Goal: Task Accomplishment & Management: Manage account settings

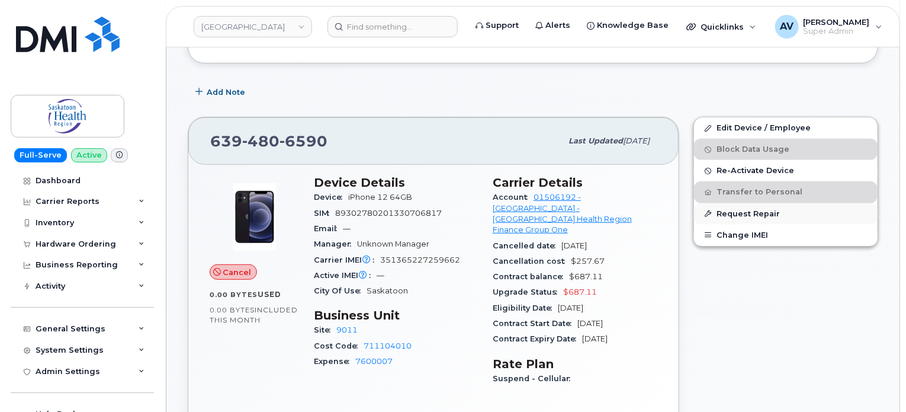
scroll to position [237, 0]
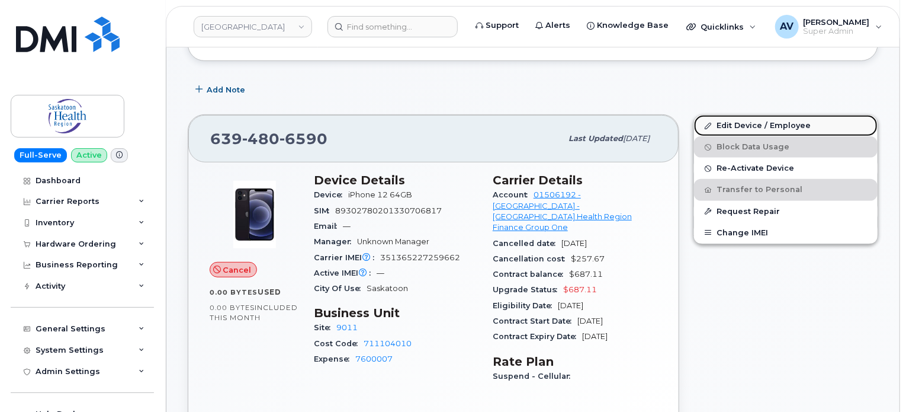
click at [743, 115] on link "Edit Device / Employee" at bounding box center [786, 125] width 184 height 21
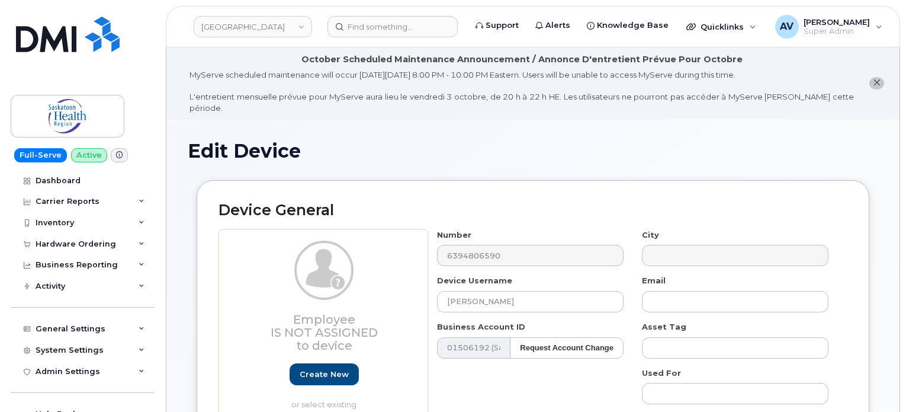
select select "18172"
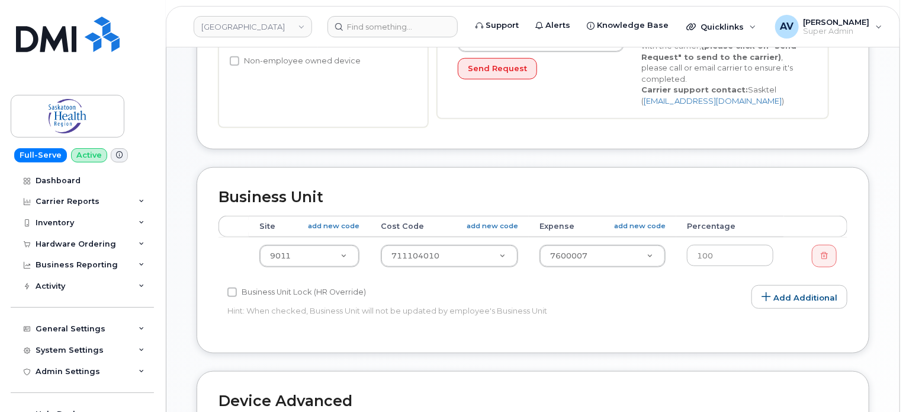
scroll to position [415, 0]
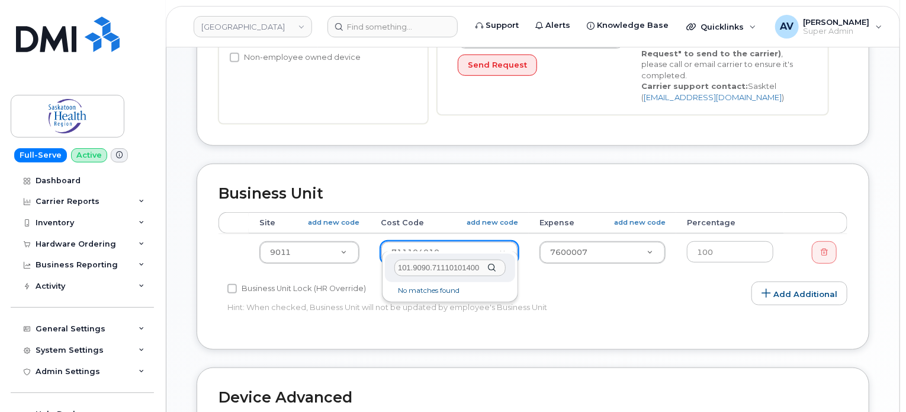
click at [431, 265] on input "101.9090.71110101400" at bounding box center [450, 267] width 111 height 17
type input "71110101400"
click at [495, 268] on div "71110101400" at bounding box center [450, 268] width 130 height 29
drag, startPoint x: 457, startPoint y: 265, endPoint x: 377, endPoint y: 269, distance: 80.7
click at [377, 269] on body "Saskatoon Health Region Support Alerts Knowledge Base Quicklinks Suspend / Canc…" at bounding box center [453, 153] width 906 height 1136
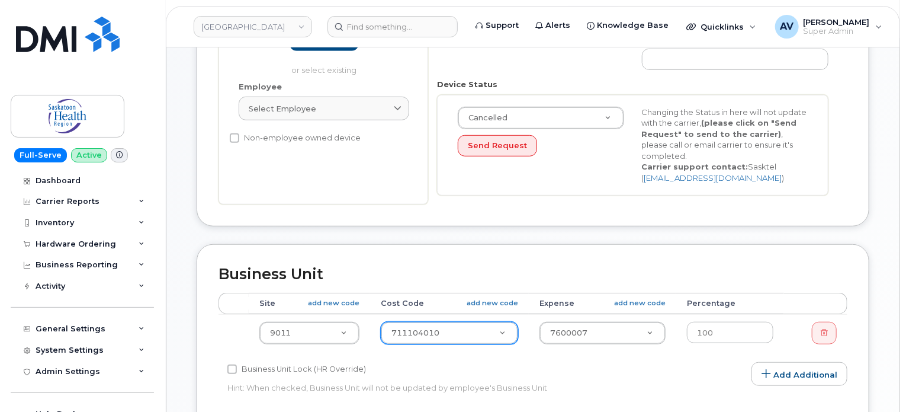
scroll to position [355, 0]
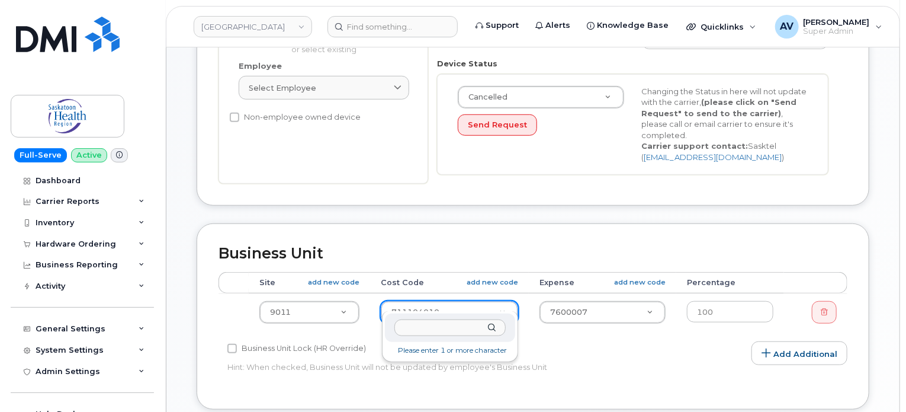
click at [479, 326] on input "text" at bounding box center [450, 327] width 111 height 17
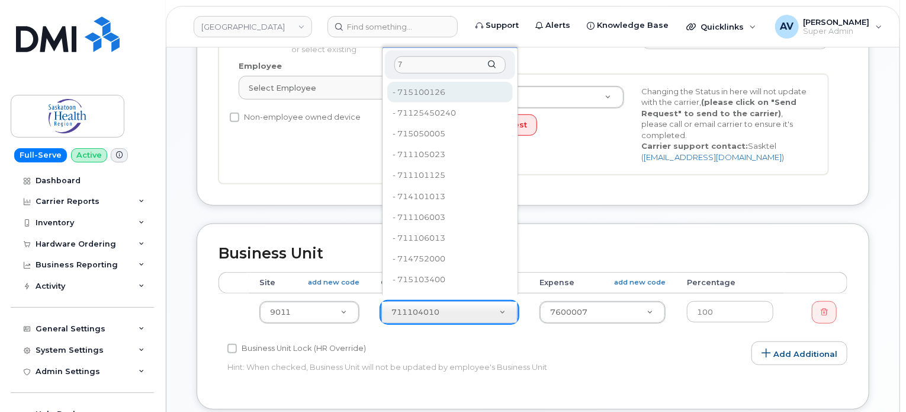
type input "7"
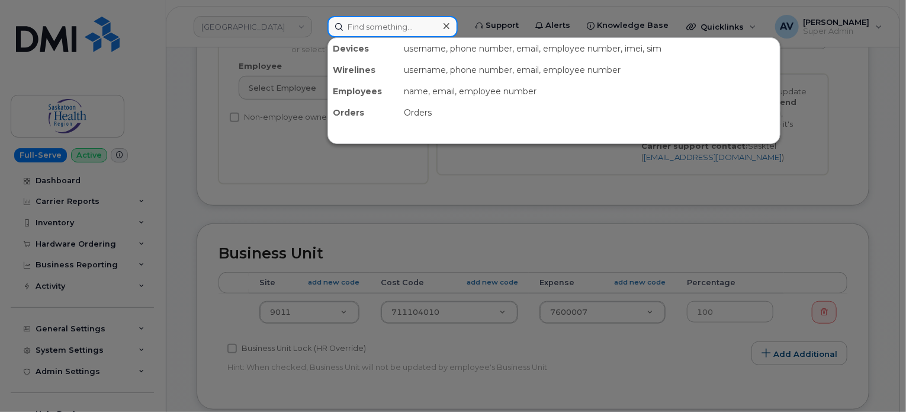
click at [387, 27] on input at bounding box center [393, 26] width 130 height 21
paste input "301471"
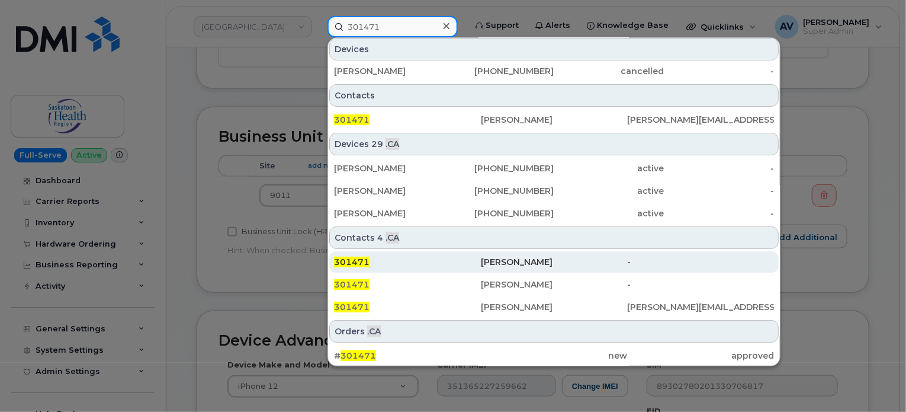
scroll to position [473, 0]
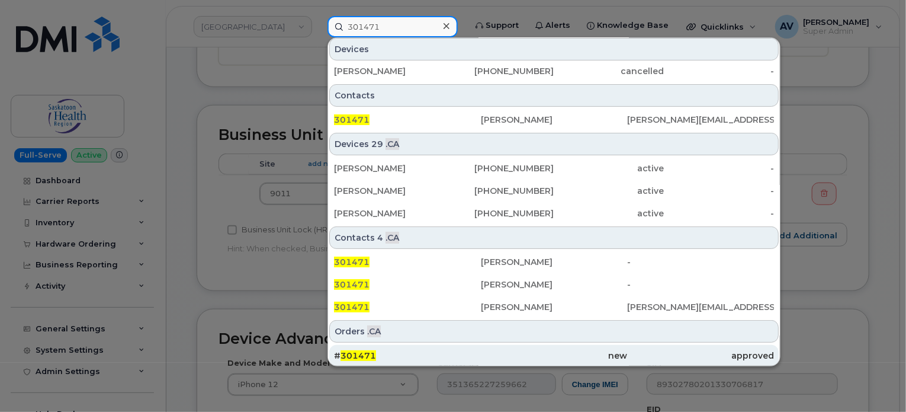
type input "301471"
click at [500, 350] on div "new" at bounding box center [554, 356] width 147 height 12
